Goal: Transaction & Acquisition: Register for event/course

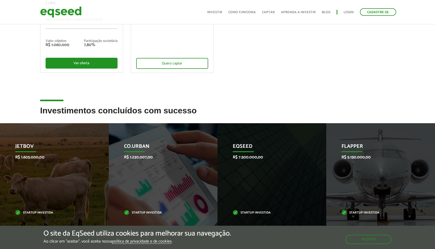
scroll to position [175, 0]
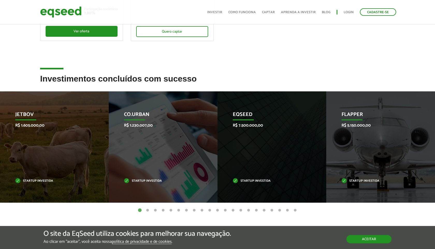
click at [356, 242] on button "Aceitar" at bounding box center [369, 239] width 45 height 8
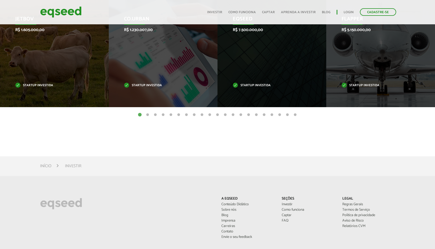
scroll to position [189, 0]
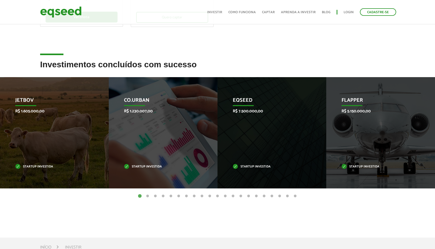
click at [148, 195] on button "2" at bounding box center [147, 196] width 5 height 5
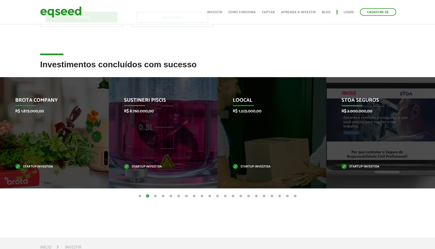
click at [157, 195] on button "3" at bounding box center [155, 196] width 5 height 5
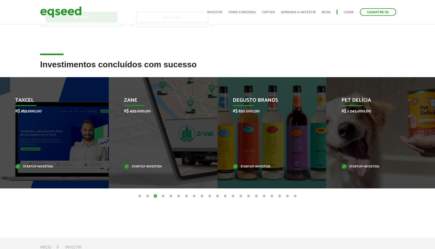
click at [164, 197] on button "4" at bounding box center [163, 196] width 5 height 5
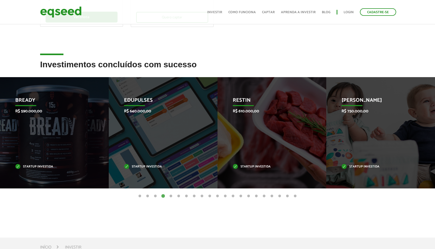
click at [172, 196] on button "5" at bounding box center [170, 196] width 5 height 5
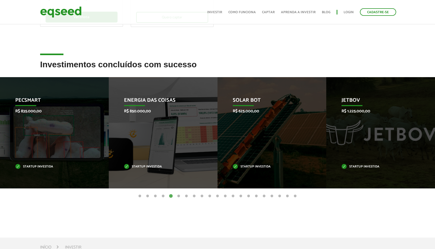
click at [179, 196] on button "6" at bounding box center [178, 196] width 5 height 5
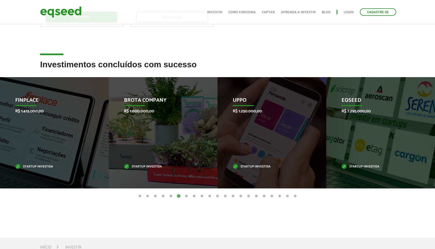
click at [171, 196] on button "5" at bounding box center [170, 196] width 5 height 5
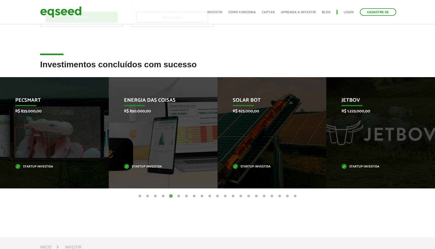
click at [178, 196] on button "6" at bounding box center [178, 196] width 5 height 5
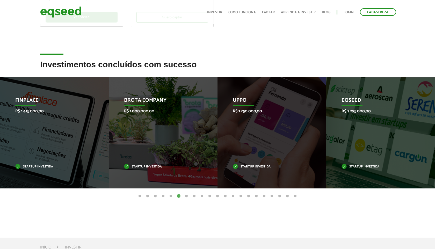
click at [187, 196] on button "7" at bounding box center [186, 196] width 5 height 5
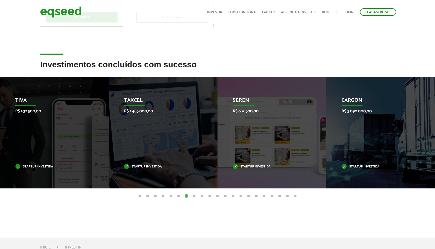
click at [196, 197] on button "8" at bounding box center [194, 196] width 5 height 5
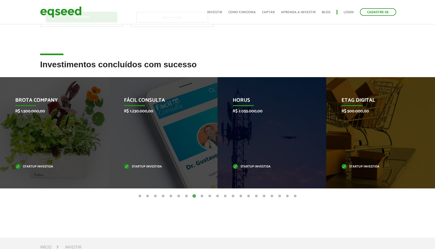
click at [202, 197] on button "9" at bounding box center [202, 196] width 5 height 5
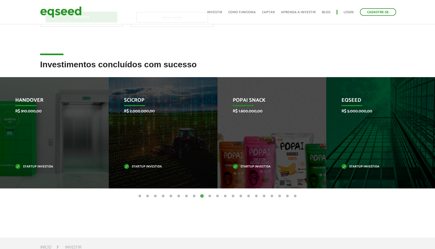
click at [210, 195] on button "10" at bounding box center [209, 196] width 5 height 5
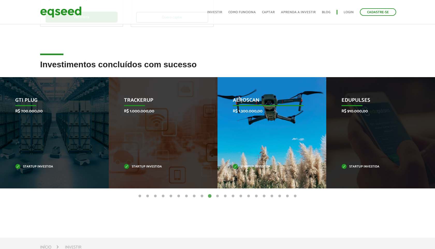
click at [258, 168] on p "Startup investida" at bounding box center [268, 167] width 71 height 3
click at [258, 166] on p "Startup investida" at bounding box center [268, 167] width 71 height 3
click at [247, 101] on p "Aeroscan" at bounding box center [268, 101] width 71 height 9
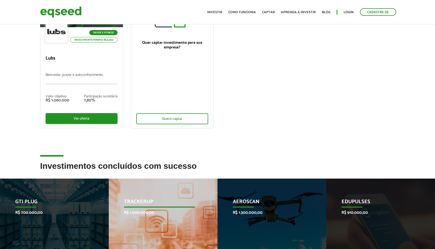
scroll to position [0, 0]
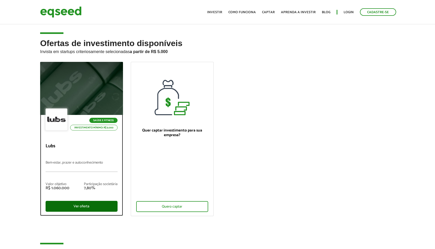
click at [96, 205] on div "Ver oferta" at bounding box center [82, 206] width 72 height 11
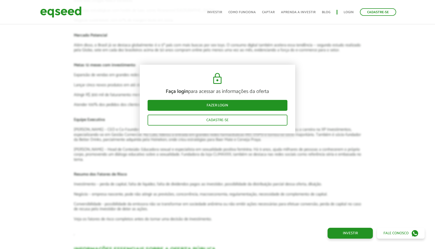
scroll to position [792, 0]
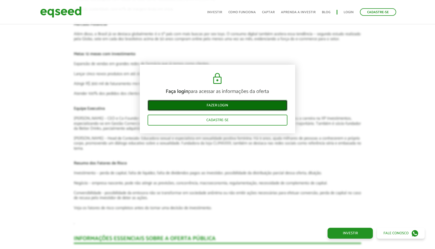
click at [217, 106] on link "Fazer login" at bounding box center [218, 105] width 140 height 11
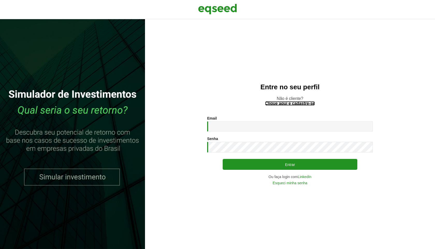
click at [301, 103] on link "Clique aqui e cadastre-se" at bounding box center [290, 104] width 50 height 4
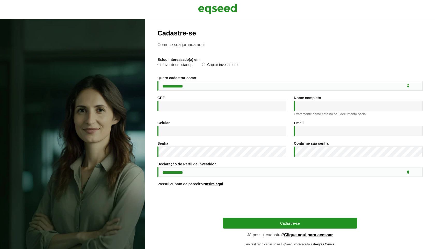
scroll to position [16, 0]
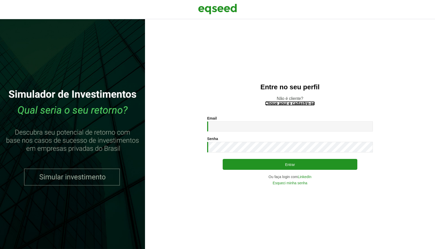
click at [278, 105] on link "Clique aqui e cadastre-se" at bounding box center [290, 104] width 50 height 4
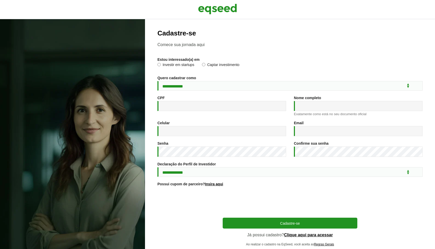
click at [178, 66] on label "Investir em startups" at bounding box center [176, 65] width 37 height 5
click at [188, 84] on select "**********" at bounding box center [290, 86] width 265 height 10
select select "***"
click at [158, 81] on select "**********" at bounding box center [290, 86] width 265 height 10
click at [194, 105] on input "CPF *" at bounding box center [222, 106] width 129 height 10
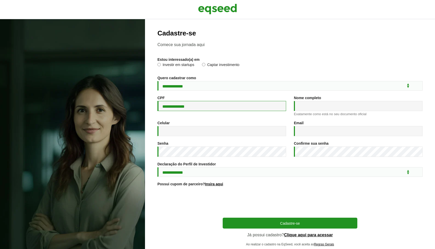
type input "**********"
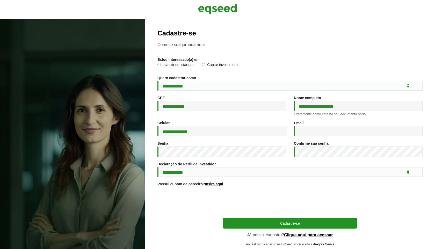
type input "**********"
click at [320, 177] on select "**********" at bounding box center [290, 172] width 265 height 10
select select "***"
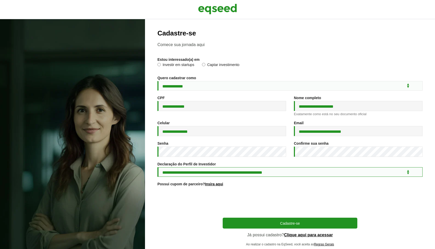
click at [158, 170] on select "**********" at bounding box center [290, 172] width 265 height 10
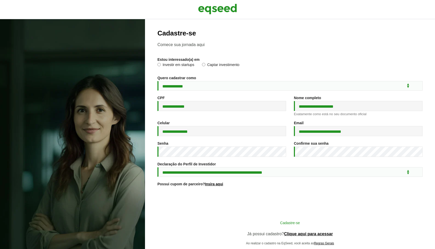
click at [291, 227] on button "Cadastre-se" at bounding box center [290, 223] width 135 height 10
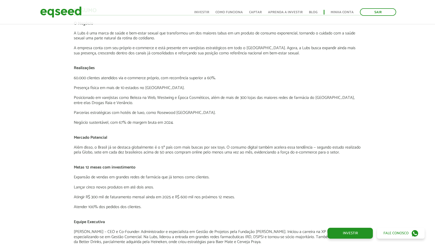
scroll to position [623, 0]
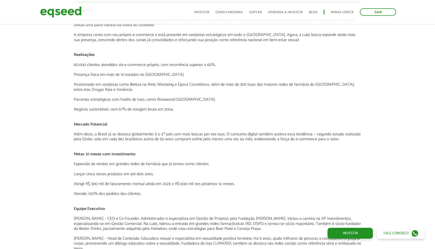
click at [283, 175] on p "Lançar cinco novos produtos em até dois anos." at bounding box center [218, 174] width 288 height 5
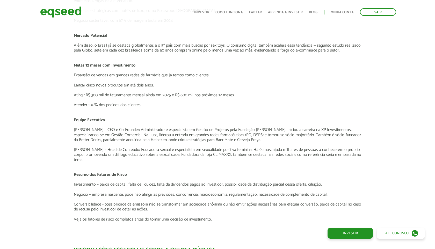
scroll to position [712, 0]
drag, startPoint x: 95, startPoint y: 151, endPoint x: 74, endPoint y: 149, distance: 21.1
click at [74, 149] on p "[PERSON_NAME] – Head de Conteúdo: Educadora sexual e especialista em sexualidad…" at bounding box center [218, 154] width 288 height 15
click at [87, 151] on p "[PERSON_NAME] – Head de Conteúdo: Educadora sexual e especialista em sexualidad…" at bounding box center [218, 154] width 288 height 15
drag, startPoint x: 97, startPoint y: 148, endPoint x: 71, endPoint y: 146, distance: 27.0
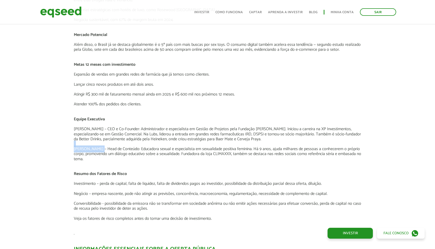
click at [71, 146] on div "Apresentação aos investidores BAIXAR APRESENTAÇÃO [GEOGRAPHIC_DATA] O Negócio A…" at bounding box center [217, 102] width 295 height 879
copy div "Clariana Leal"
click at [256, 80] on p at bounding box center [218, 79] width 288 height 5
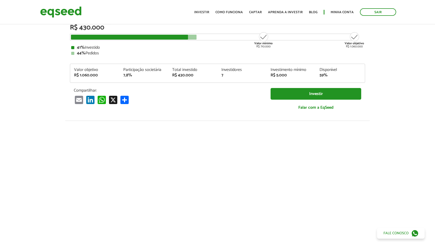
scroll to position [0, 0]
